Goal: Task Accomplishment & Management: Manage account settings

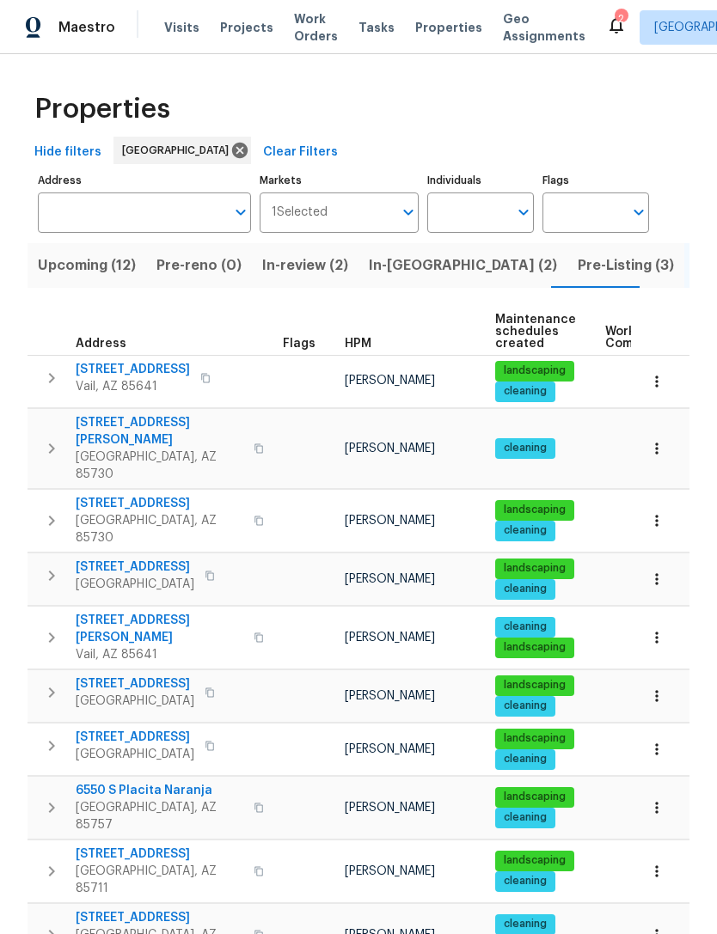
click at [102, 271] on span "Upcoming (12)" at bounding box center [87, 265] width 98 height 24
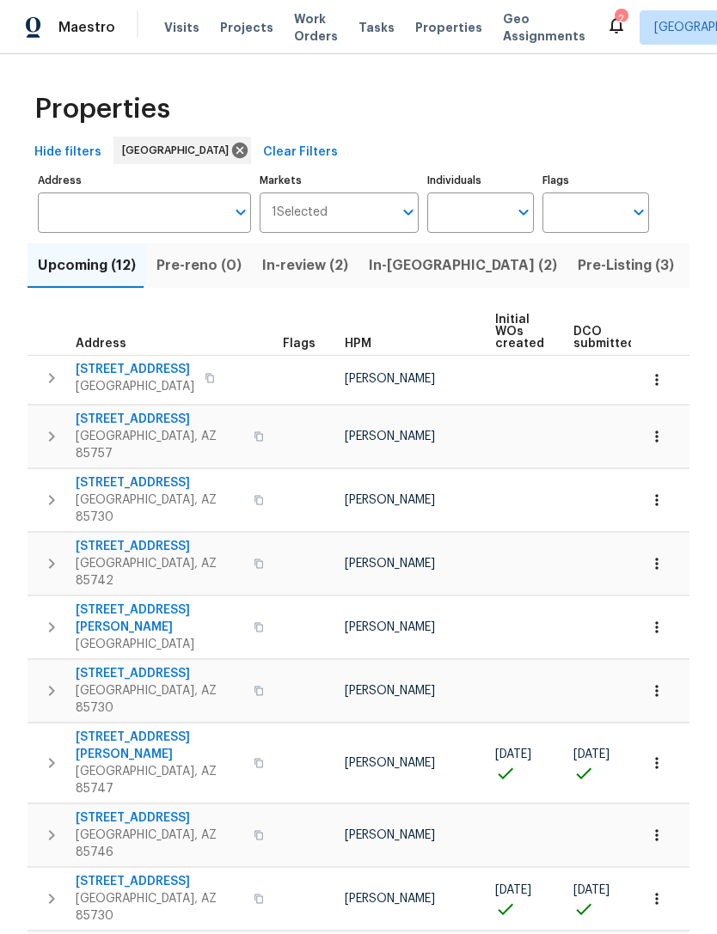
click at [49, 758] on icon "button" at bounding box center [52, 763] width 6 height 10
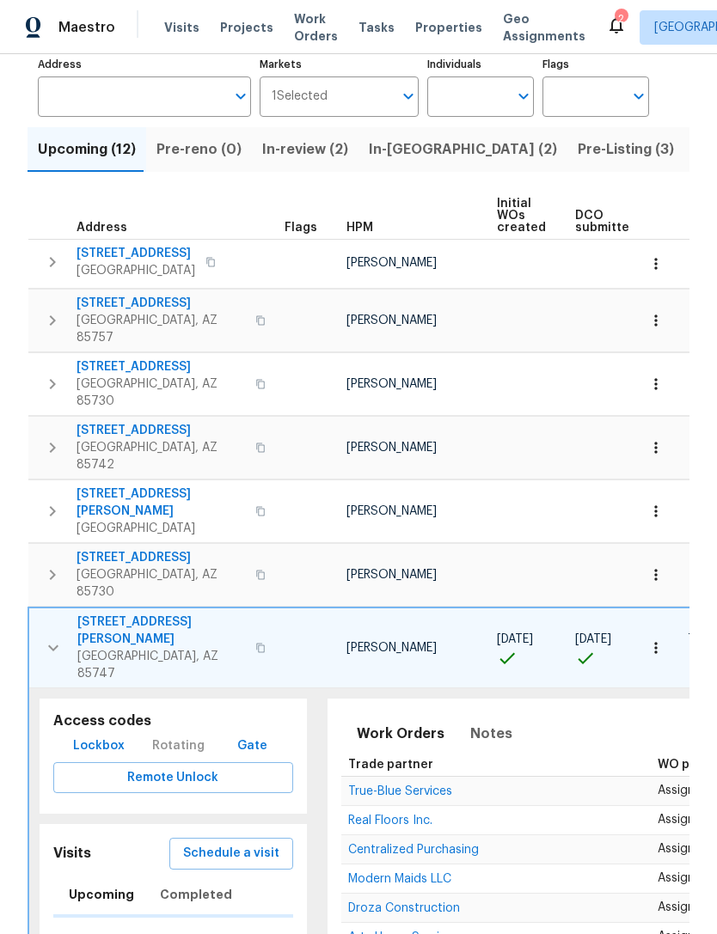
scroll to position [121, 0]
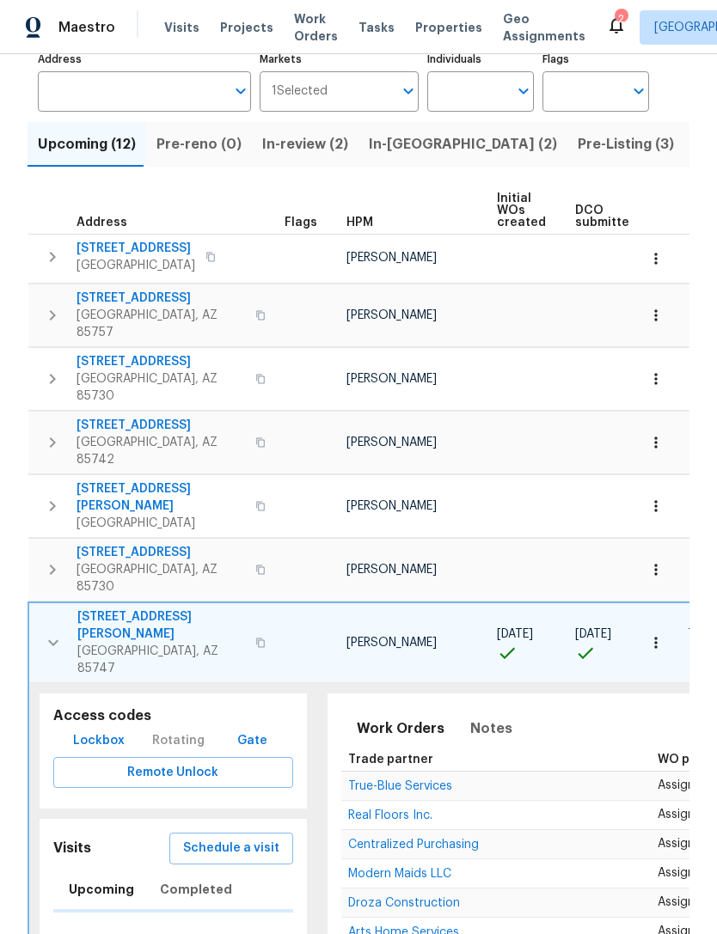
click at [94, 730] on span "Lockbox" at bounding box center [99, 740] width 52 height 21
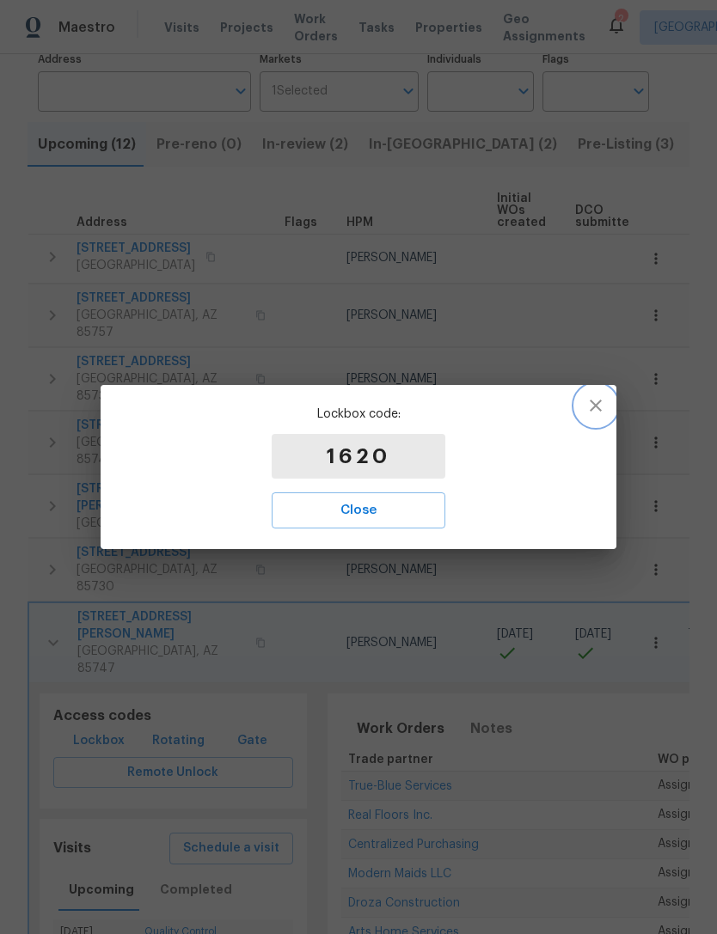
click at [591, 407] on icon "button" at bounding box center [595, 405] width 21 height 21
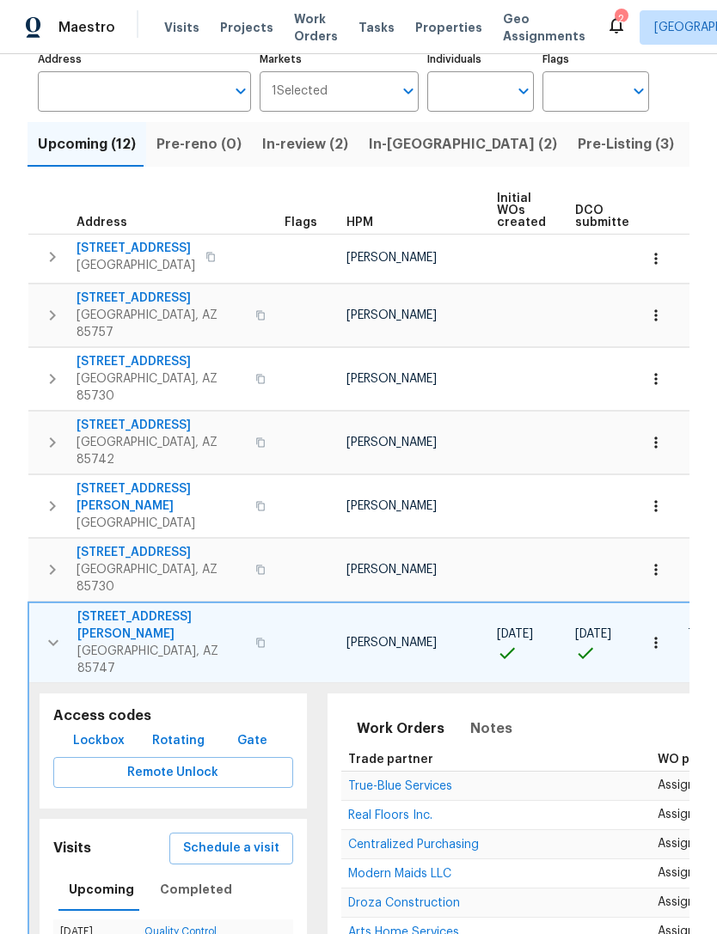
click at [401, 144] on span "In-[GEOGRAPHIC_DATA] (2)" at bounding box center [463, 144] width 188 height 24
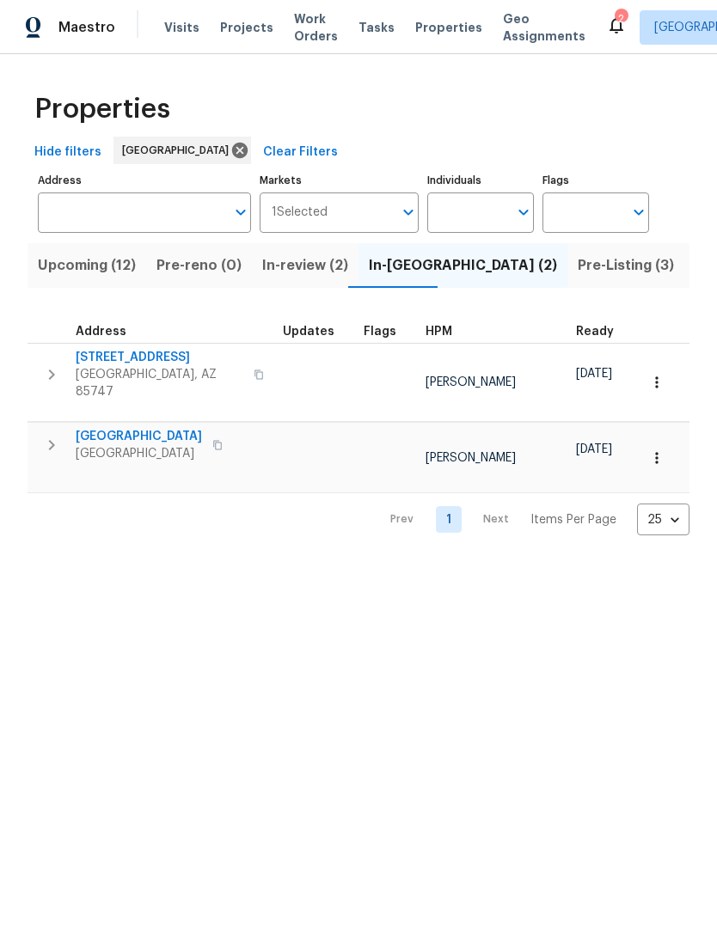
click at [577, 254] on span "Pre-Listing (3)" at bounding box center [625, 265] width 96 height 24
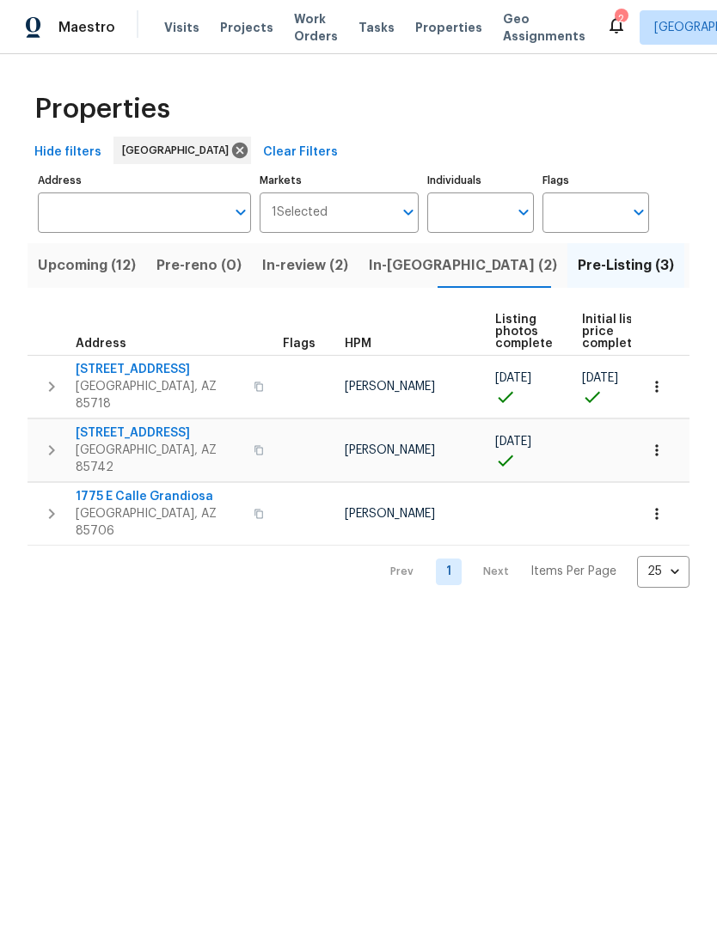
click at [193, 488] on span "1775 E Calle Grandiosa" at bounding box center [160, 496] width 168 height 17
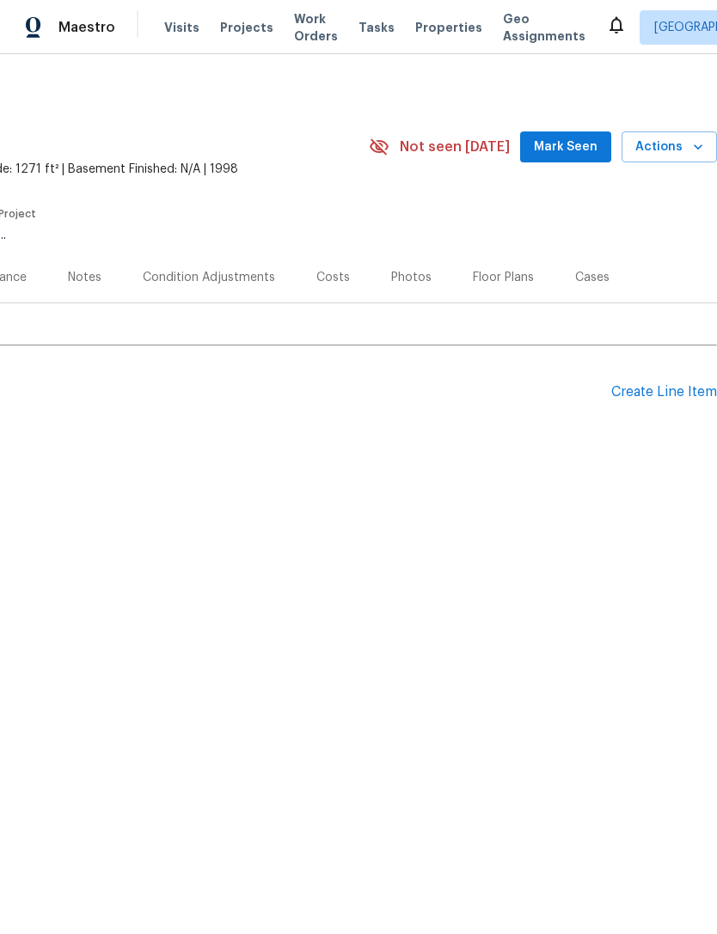
scroll to position [0, 254]
click at [565, 154] on span "Mark Seen" at bounding box center [566, 147] width 64 height 21
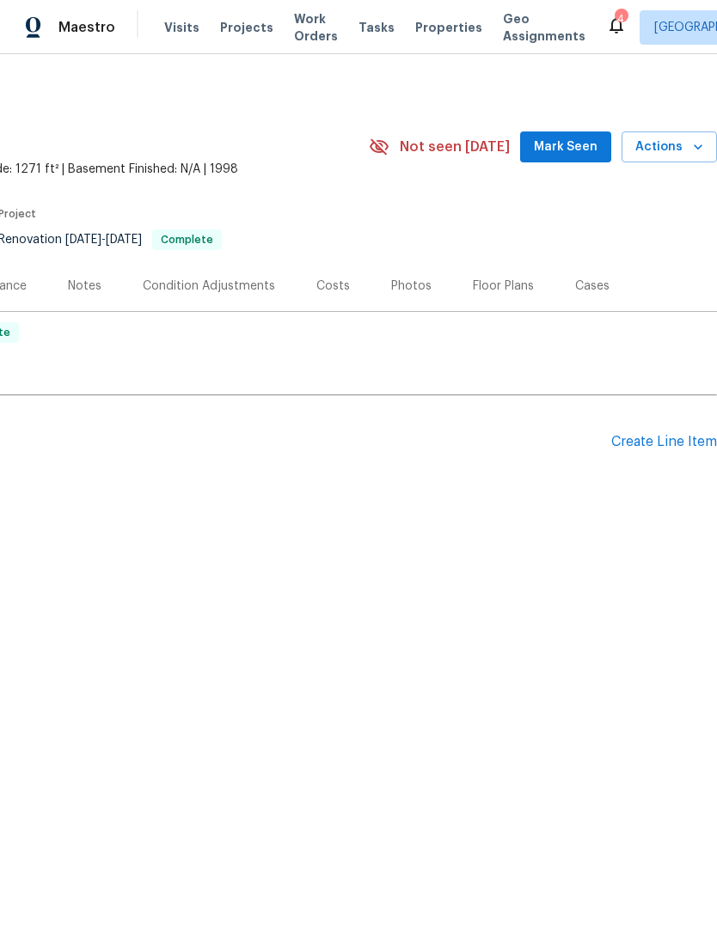
click at [552, 141] on span "Mark Seen" at bounding box center [566, 147] width 64 height 21
click at [565, 148] on span "Mark Seen" at bounding box center [566, 147] width 64 height 21
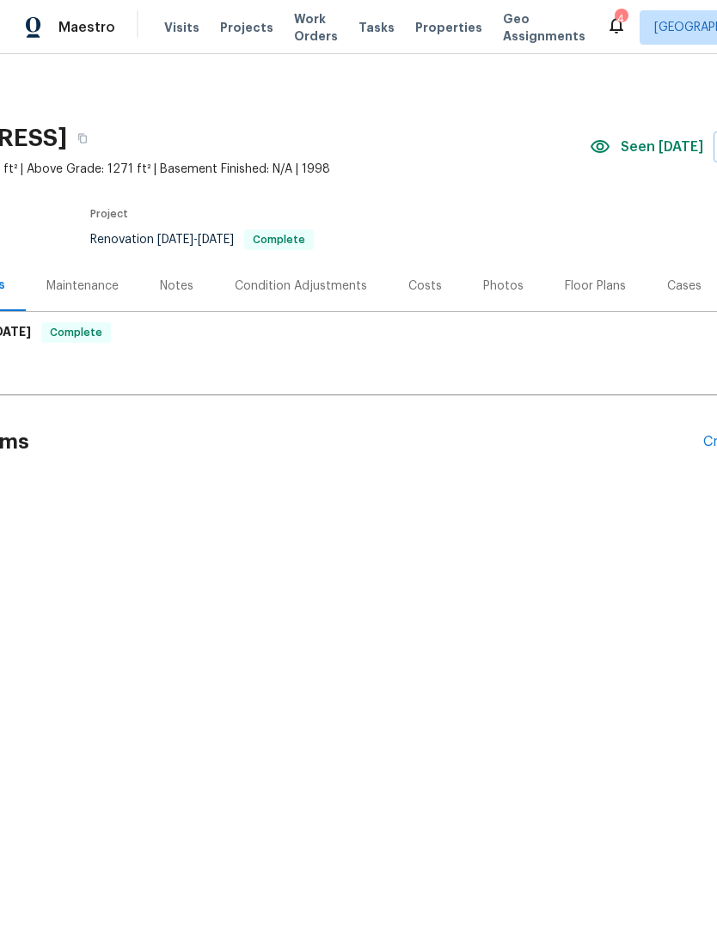
scroll to position [0, 156]
click at [495, 278] on div "Photos" at bounding box center [509, 286] width 40 height 17
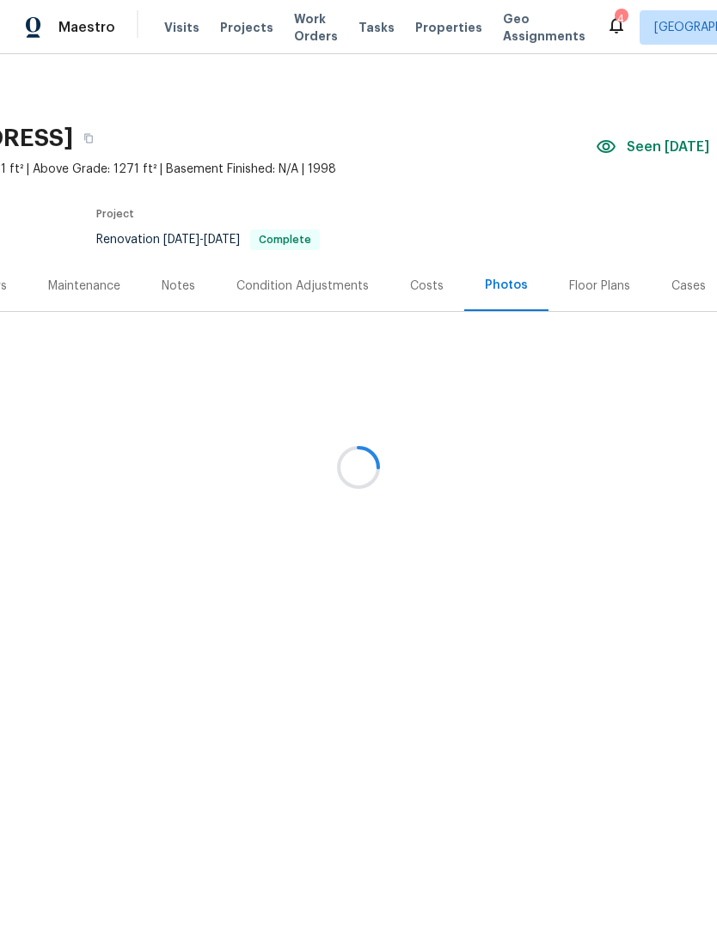
click at [516, 650] on div at bounding box center [358, 467] width 717 height 934
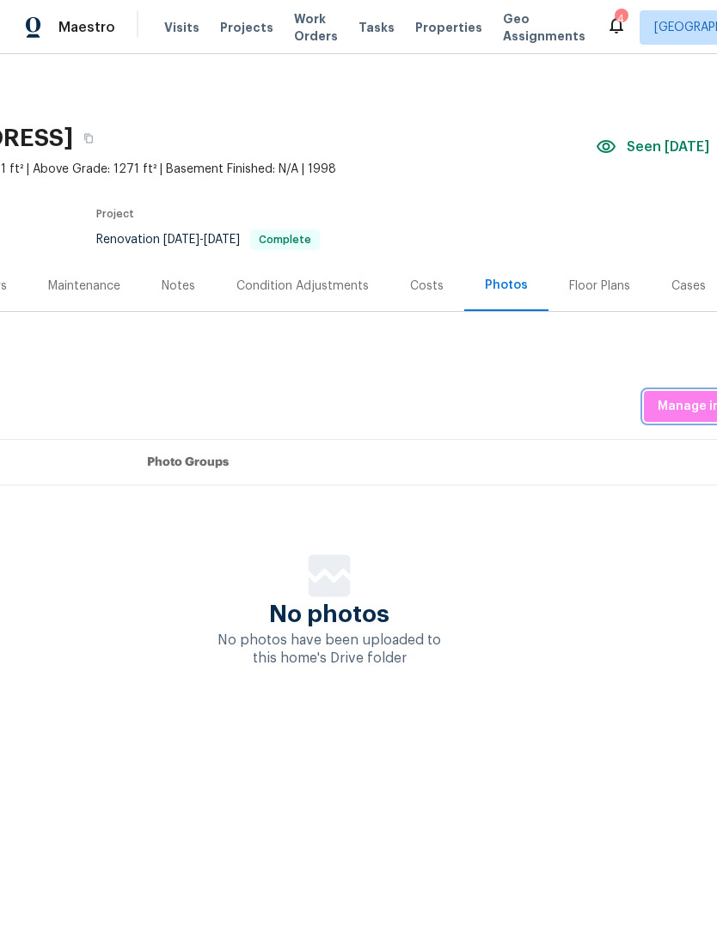
click at [706, 406] on span "Manage in Google Drive" at bounding box center [728, 406] width 143 height 21
click at [686, 401] on span "Manage in Google Drive" at bounding box center [728, 406] width 143 height 21
click at [174, 19] on span "Visits" at bounding box center [181, 27] width 35 height 17
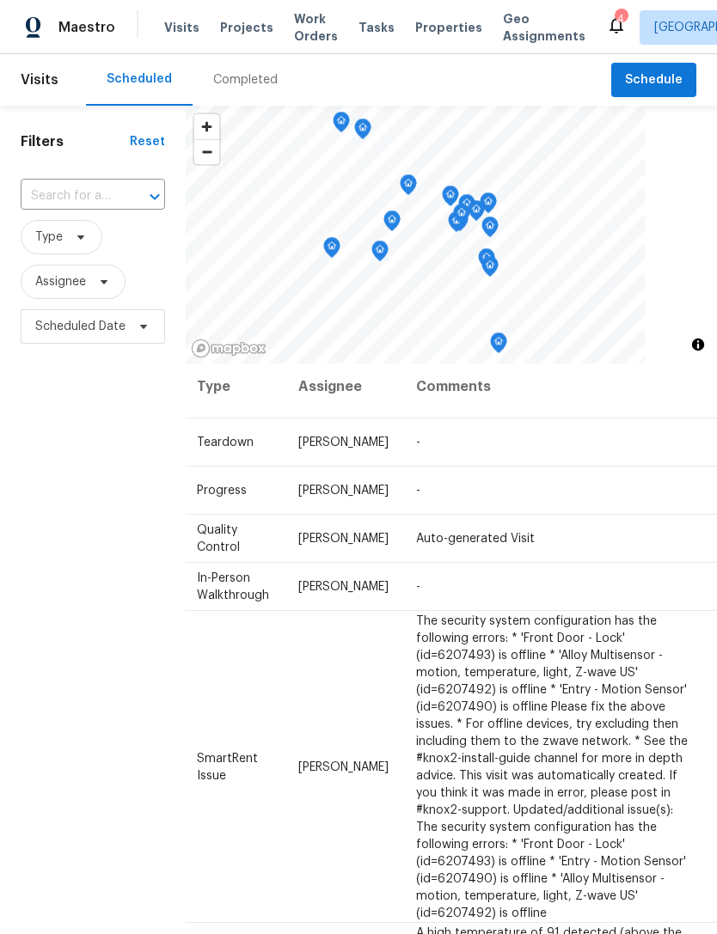
scroll to position [8, 145]
click at [0, 0] on icon at bounding box center [0, 0] width 0 height 0
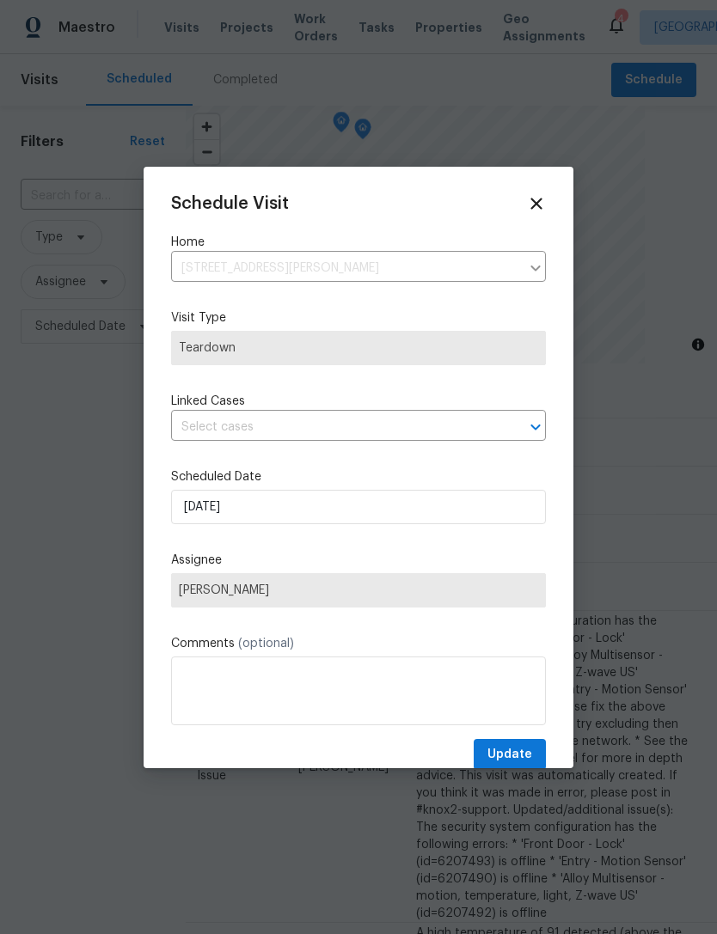
click at [235, 464] on div "Schedule Visit Home 6733 E David Dr, Tucson, AZ 85730 ​ Visit Type Teardown Lin…" at bounding box center [358, 482] width 375 height 576
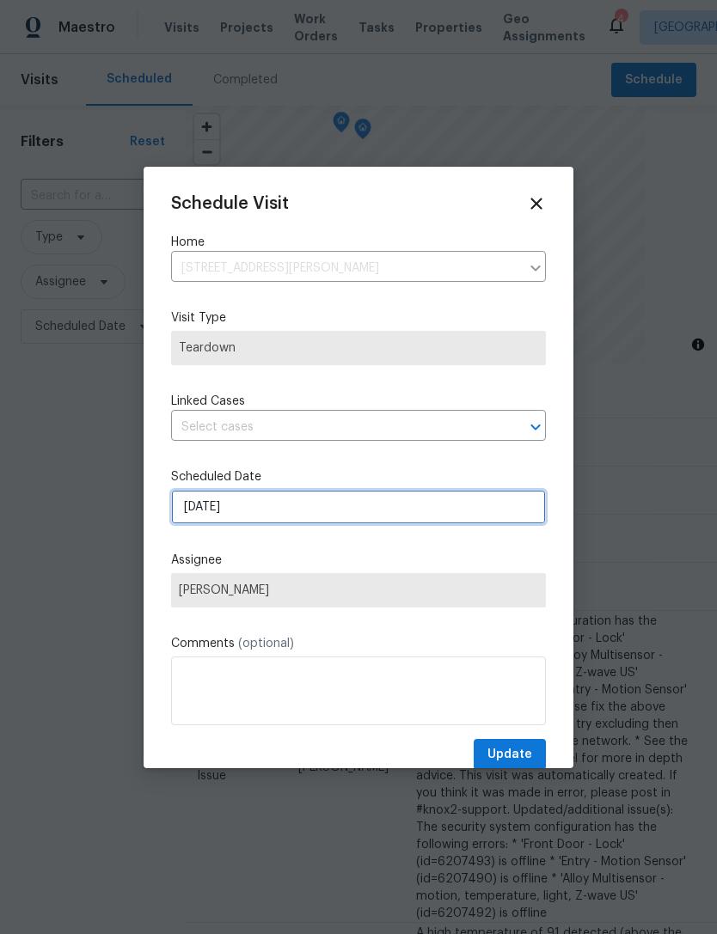
click at [234, 505] on input "8/20/2025" at bounding box center [358, 507] width 375 height 34
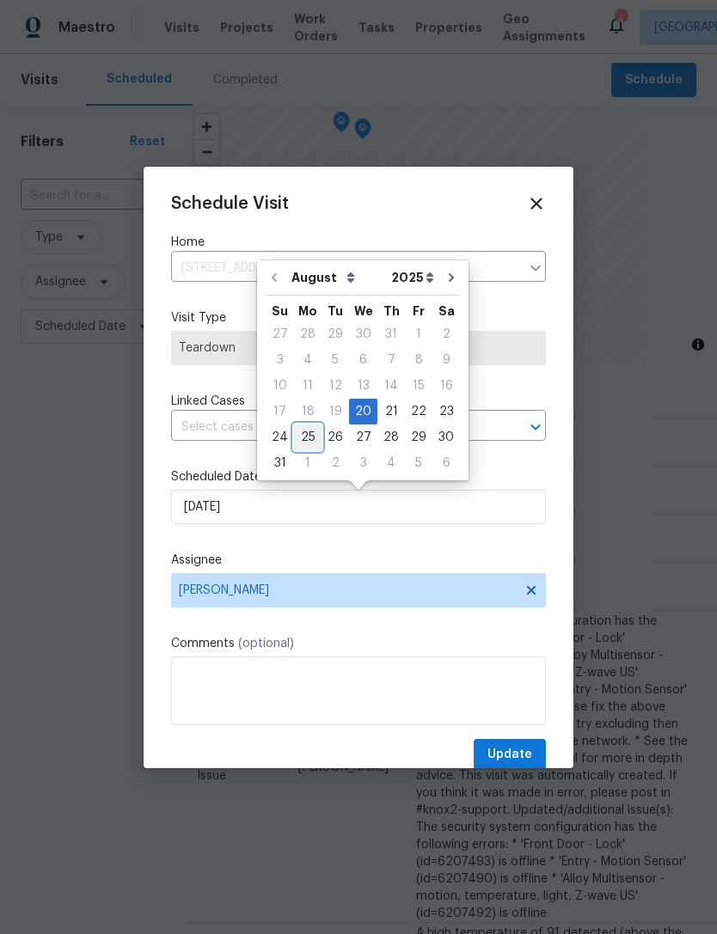
click at [302, 436] on div "25" at bounding box center [307, 437] width 27 height 24
type input "8/25/2025"
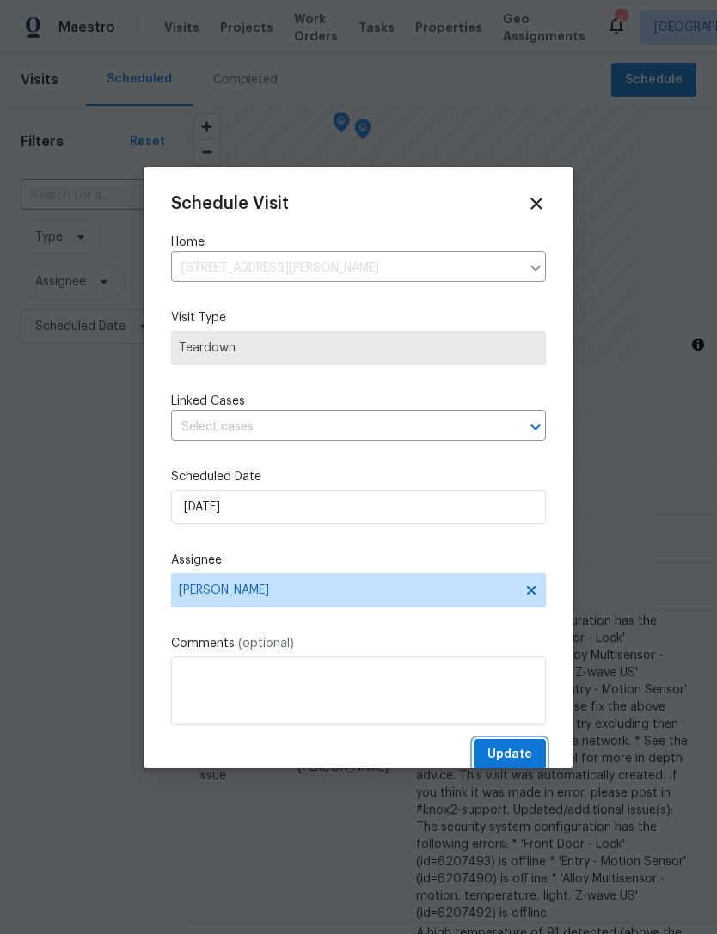
click at [503, 753] on span "Update" at bounding box center [509, 754] width 45 height 21
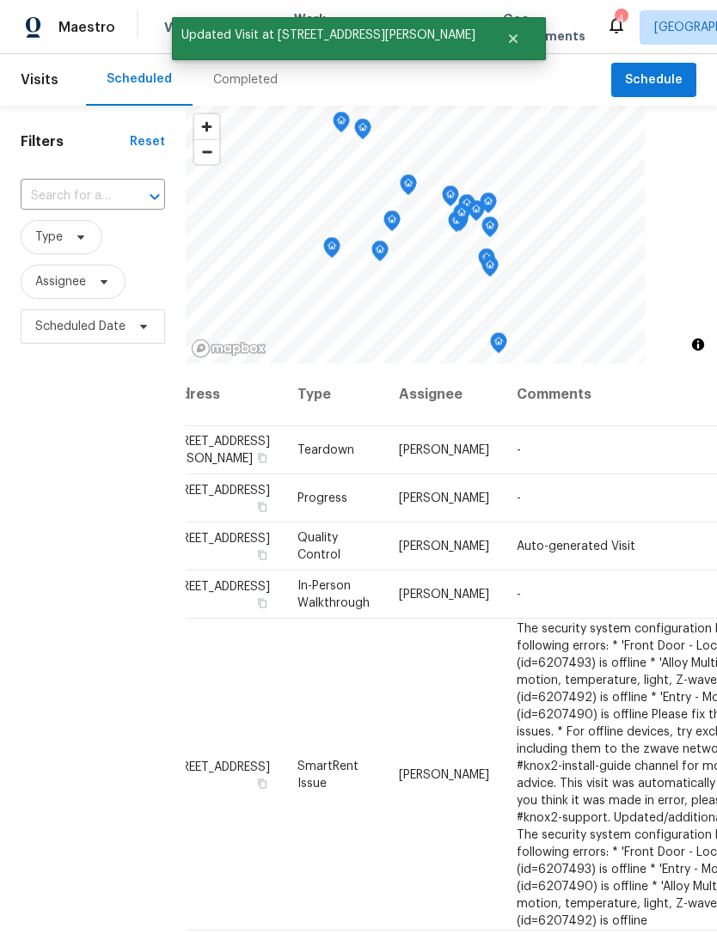
scroll to position [0, 45]
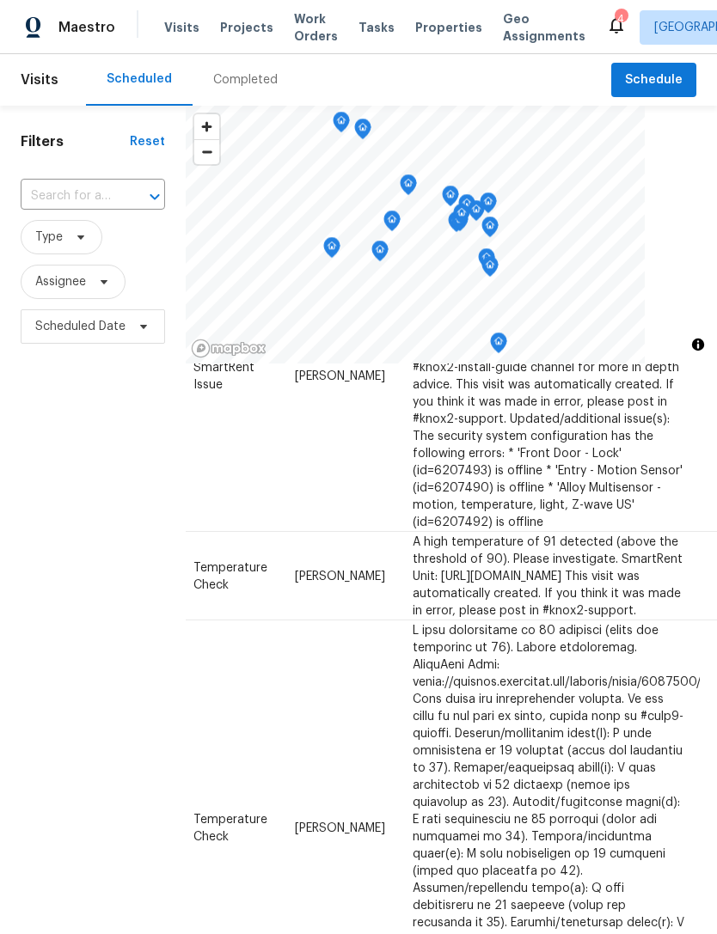
scroll to position [351, 145]
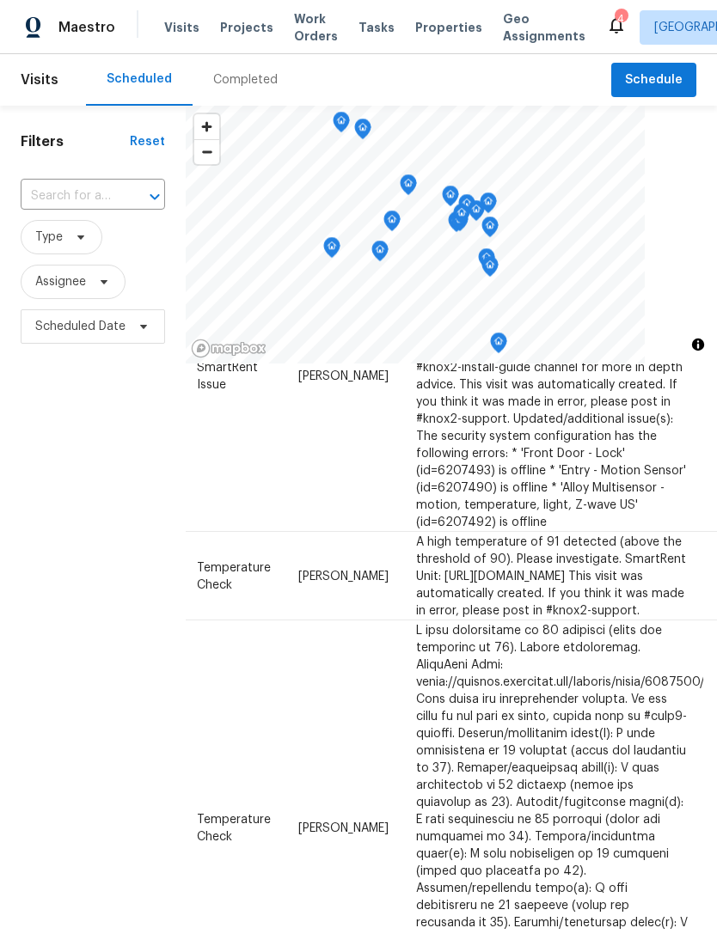
click at [0, 0] on icon at bounding box center [0, 0] width 0 height 0
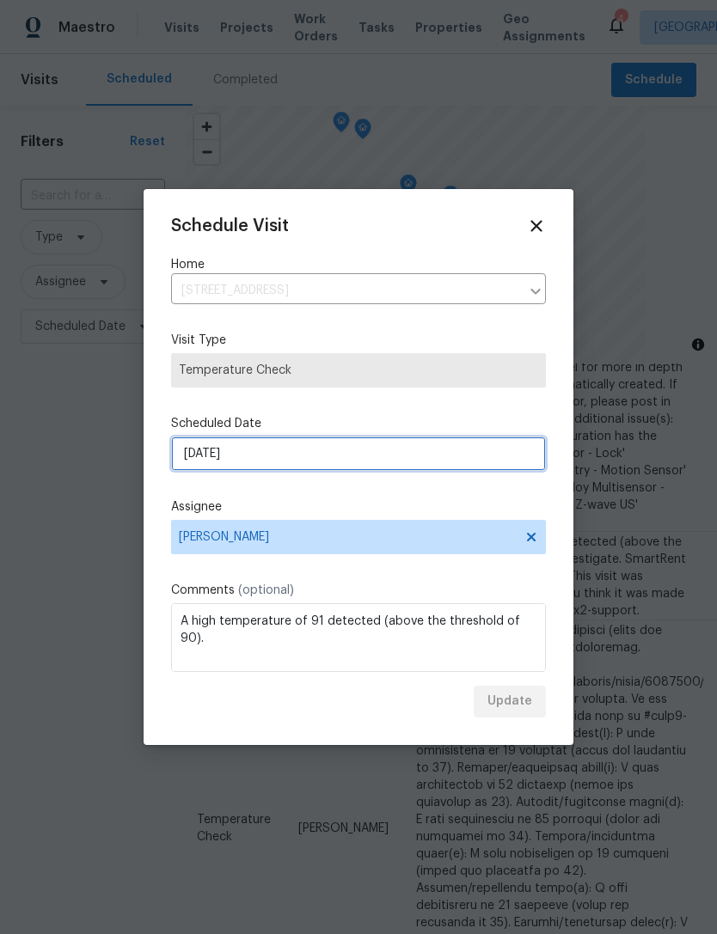
click at [204, 455] on input "8/21/2025" at bounding box center [358, 453] width 375 height 34
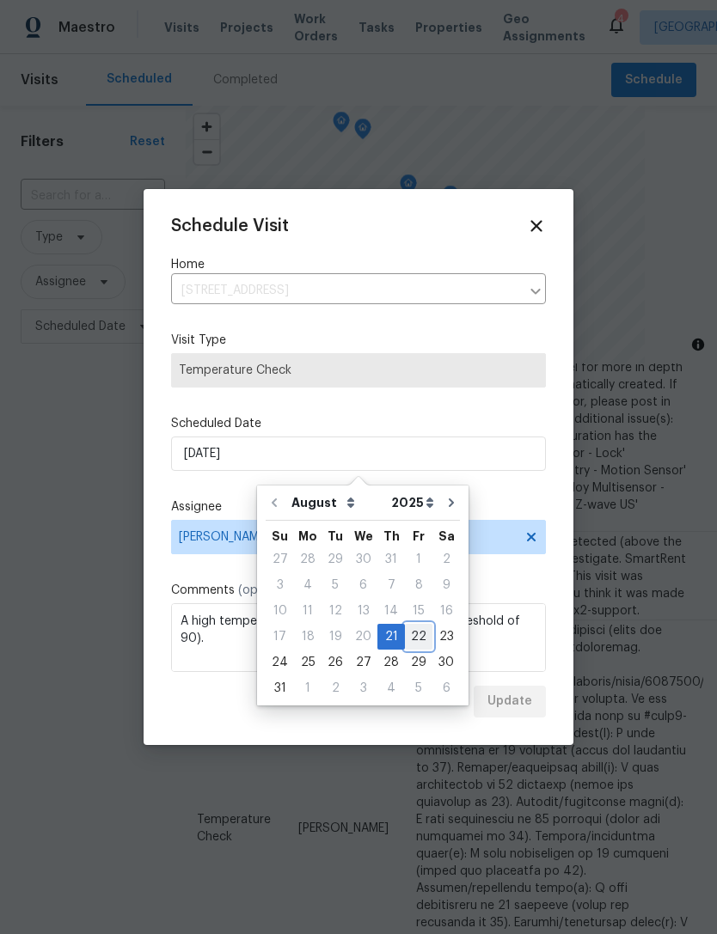
click at [405, 635] on div "22" at bounding box center [418, 637] width 27 height 24
type input "8/22/2025"
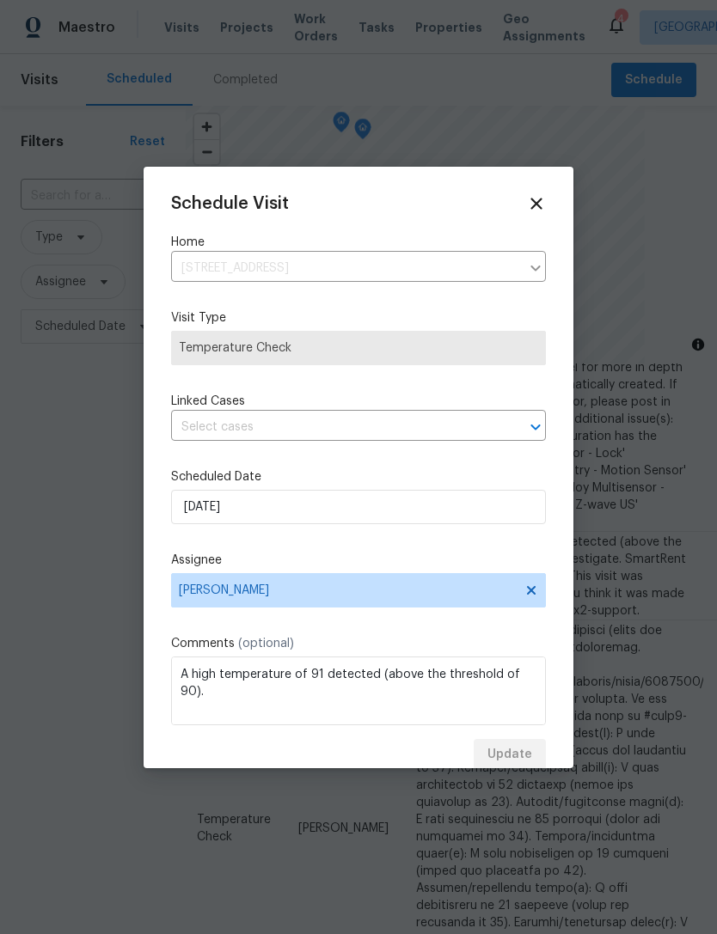
click at [497, 640] on label "Comments (optional)" at bounding box center [358, 643] width 375 height 17
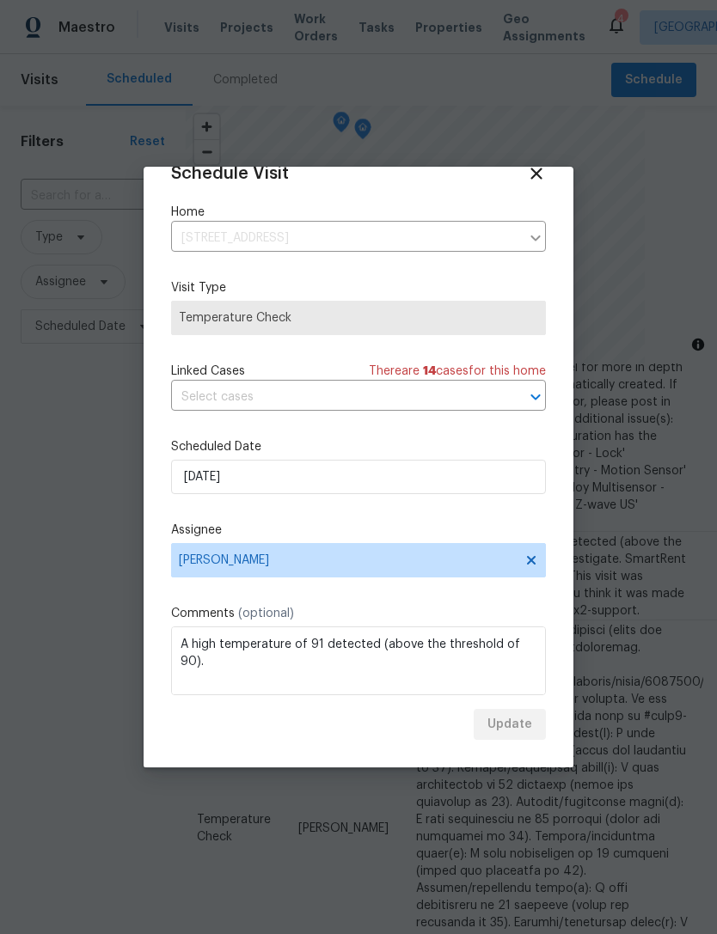
scroll to position [34, 0]
click at [387, 731] on div "Update" at bounding box center [358, 725] width 375 height 32
click at [358, 723] on div "Update" at bounding box center [358, 725] width 375 height 32
click at [528, 393] on icon "Open" at bounding box center [535, 397] width 21 height 21
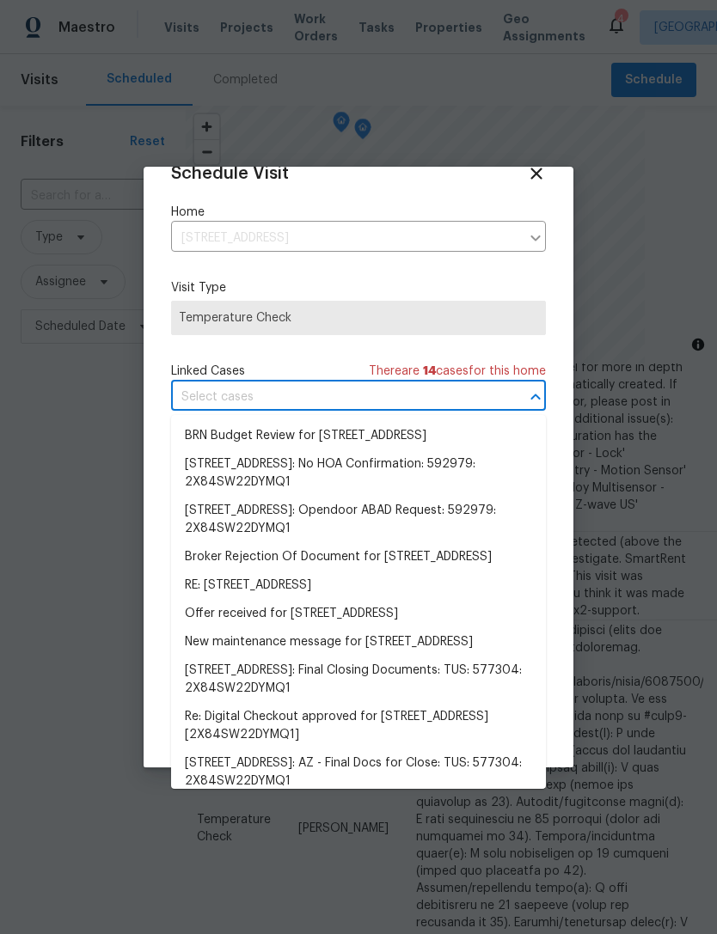
click at [308, 365] on div "Linked Cases There are 14 case s for this home" at bounding box center [358, 371] width 375 height 17
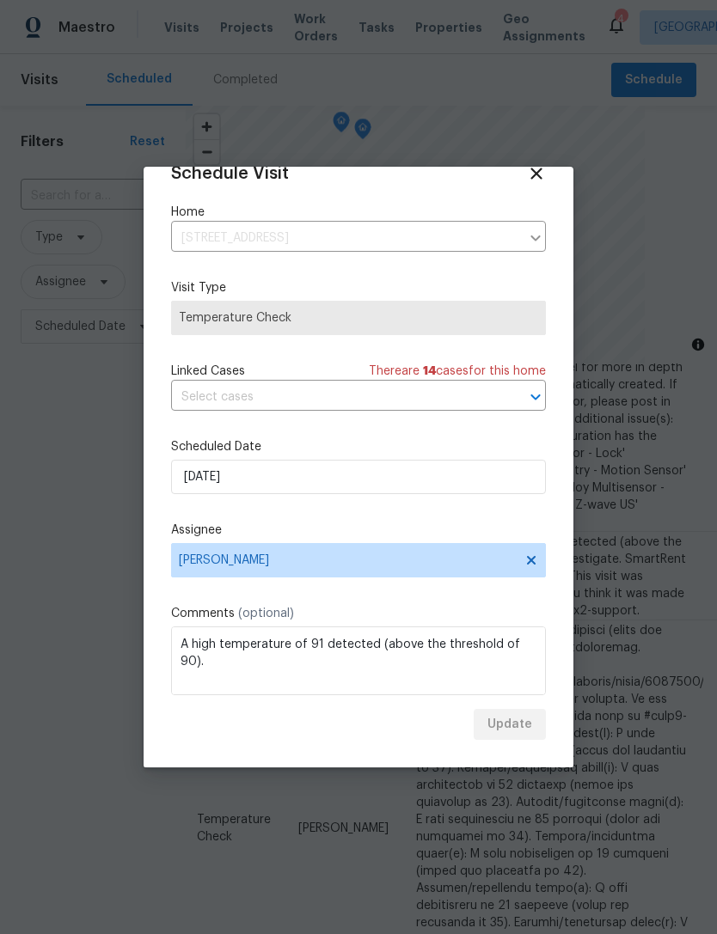
click at [399, 714] on div "Update" at bounding box center [358, 725] width 375 height 32
click at [538, 174] on icon at bounding box center [536, 173] width 19 height 19
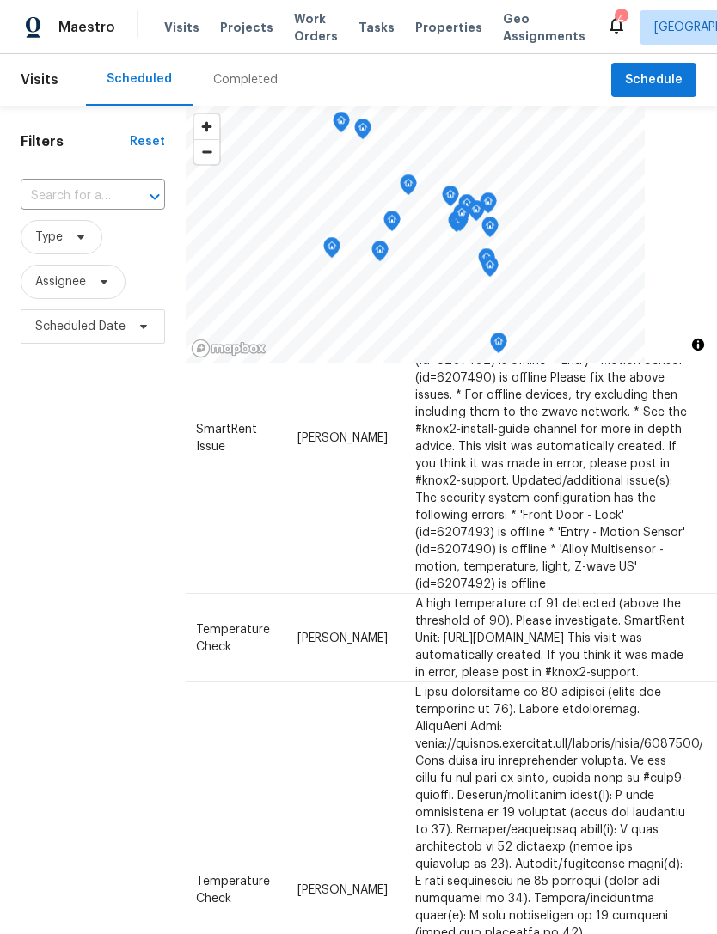
scroll to position [281, 145]
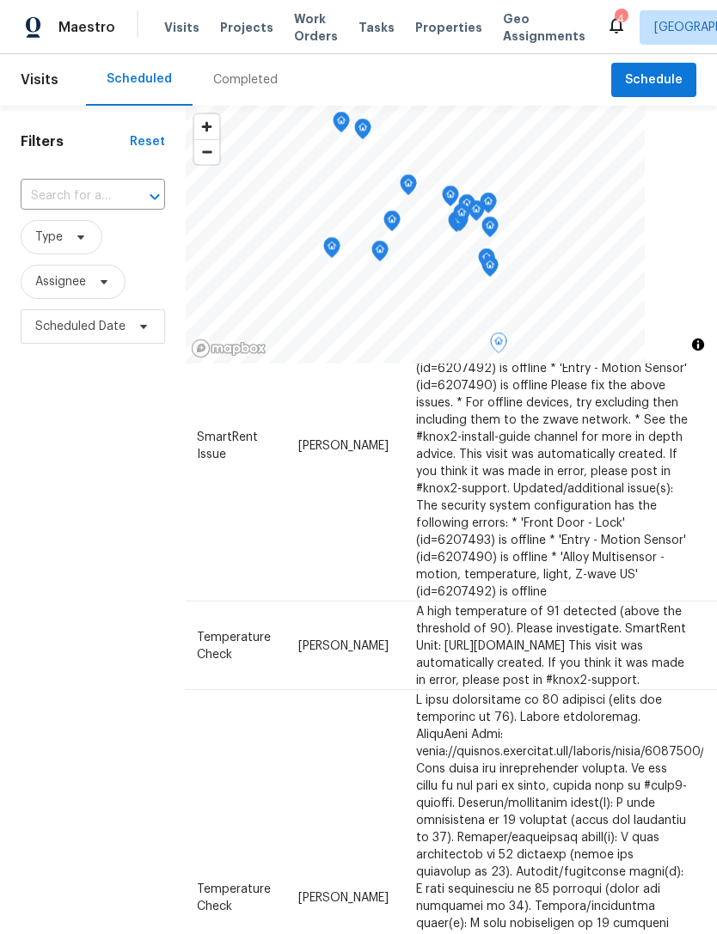
click at [0, 0] on icon at bounding box center [0, 0] width 0 height 0
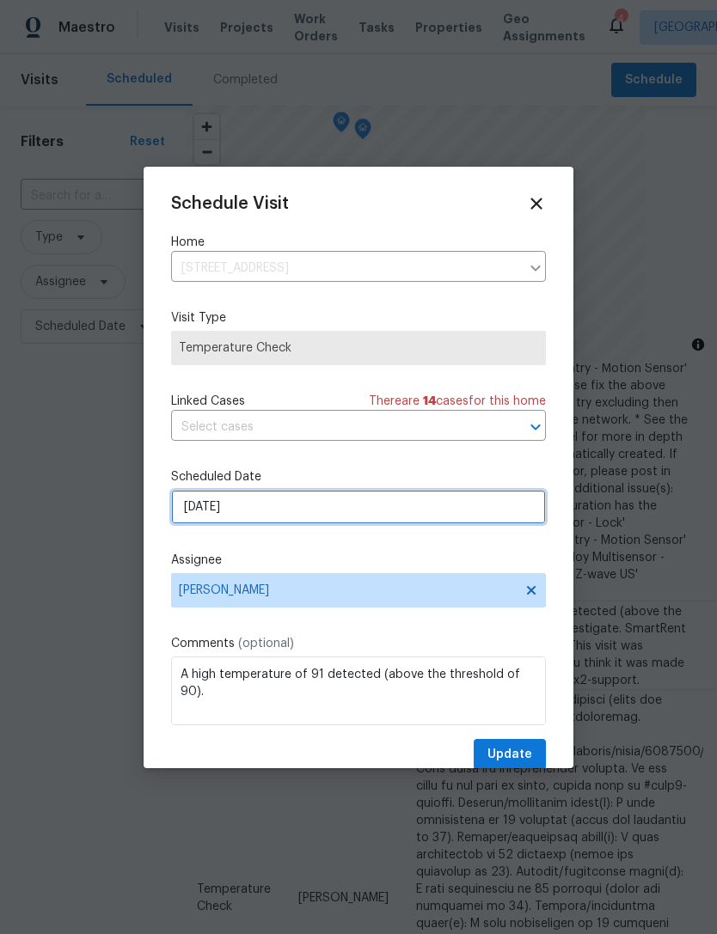
click at [211, 504] on input "8/21/2025" at bounding box center [358, 507] width 375 height 34
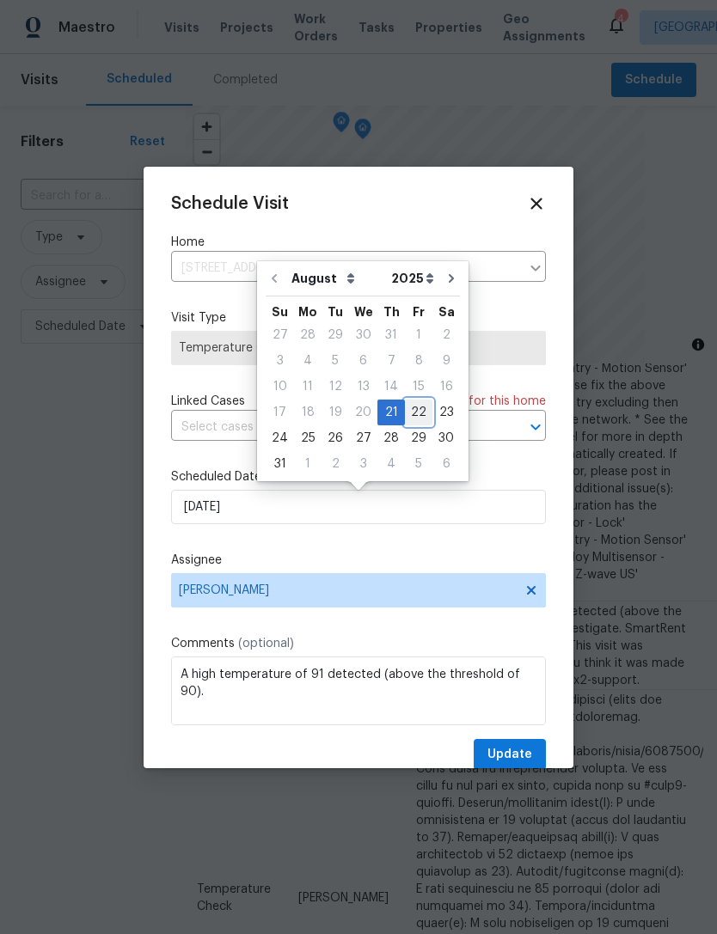
click at [414, 406] on div "22" at bounding box center [418, 412] width 27 height 24
type input "8/22/2025"
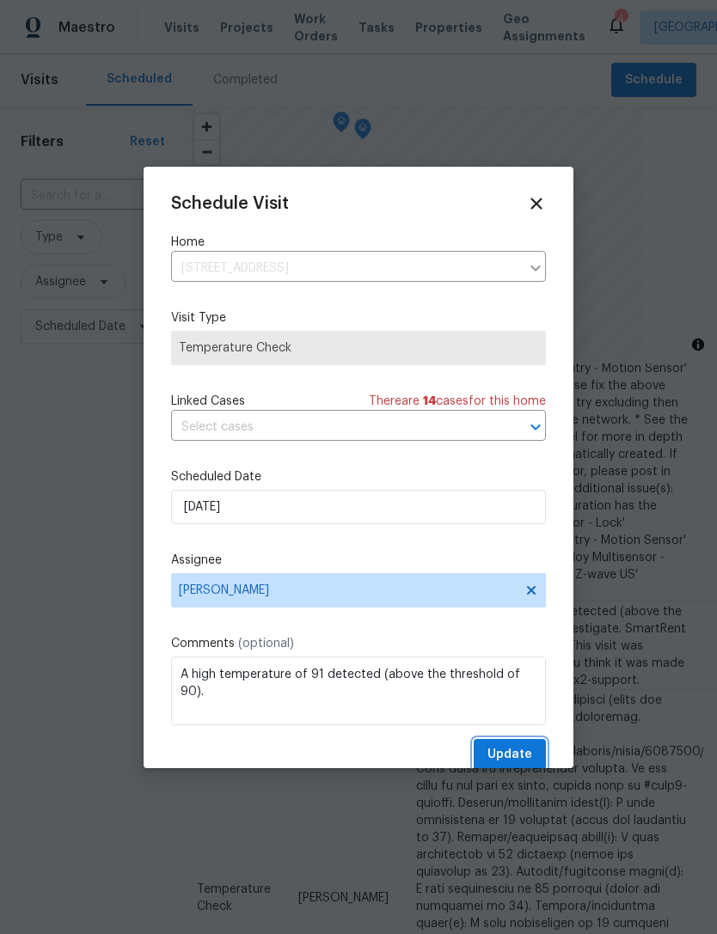
click at [497, 749] on span "Update" at bounding box center [509, 754] width 45 height 21
